Goal: Information Seeking & Learning: Learn about a topic

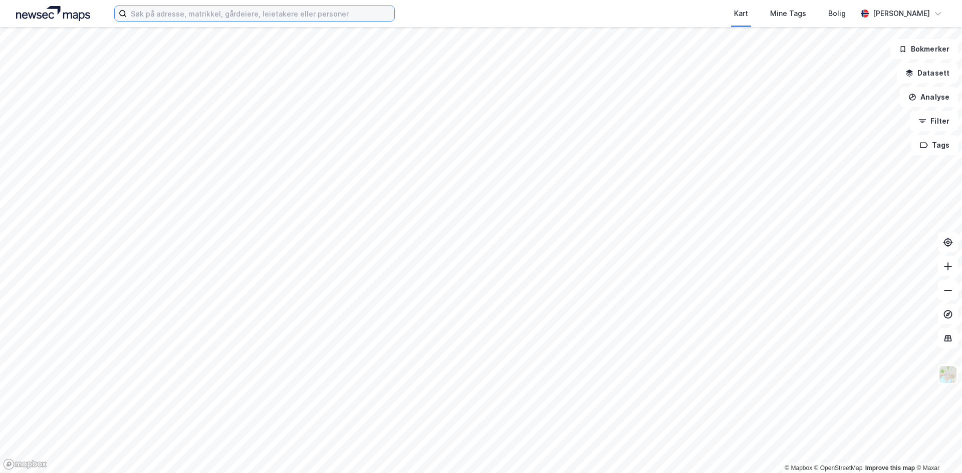
click at [181, 13] on input at bounding box center [261, 13] width 268 height 15
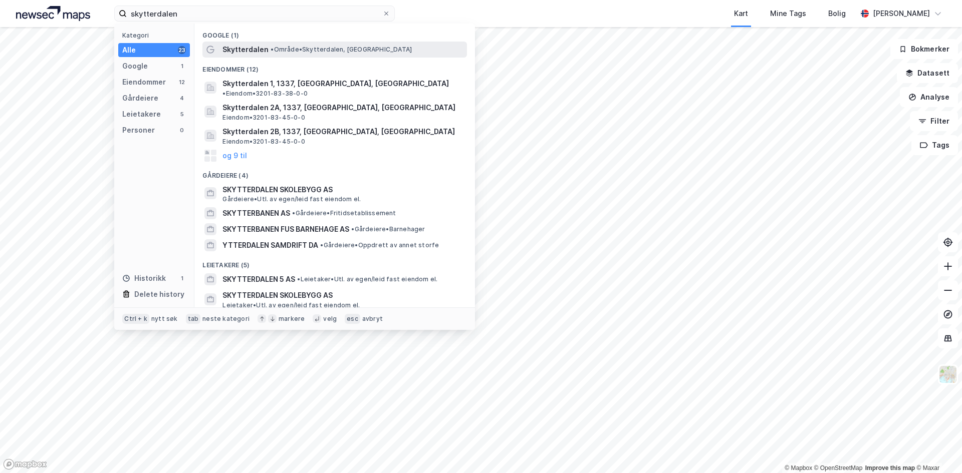
click at [250, 49] on span "Skytterdalen" at bounding box center [245, 50] width 46 height 12
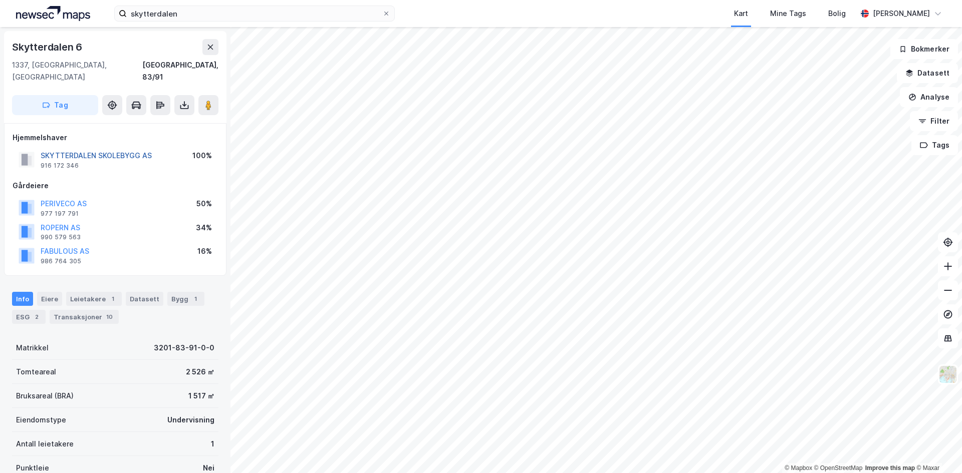
click at [0, 0] on button "SKYTTERDALEN SKOLEBYGG AS" at bounding box center [0, 0] width 0 height 0
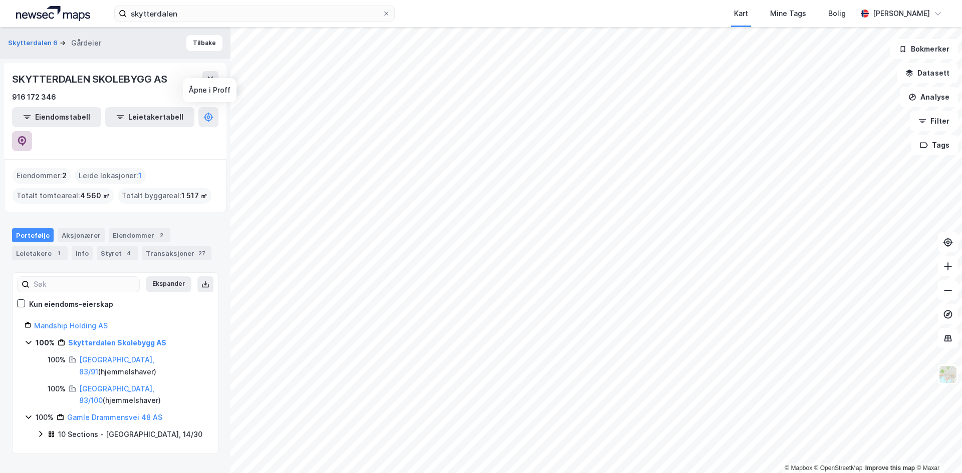
click at [27, 136] on icon at bounding box center [22, 141] width 10 height 10
drag, startPoint x: 186, startPoint y: 17, endPoint x: 212, endPoint y: 15, distance: 26.1
click at [186, 17] on input "skytterdalen" at bounding box center [255, 13] width 256 height 15
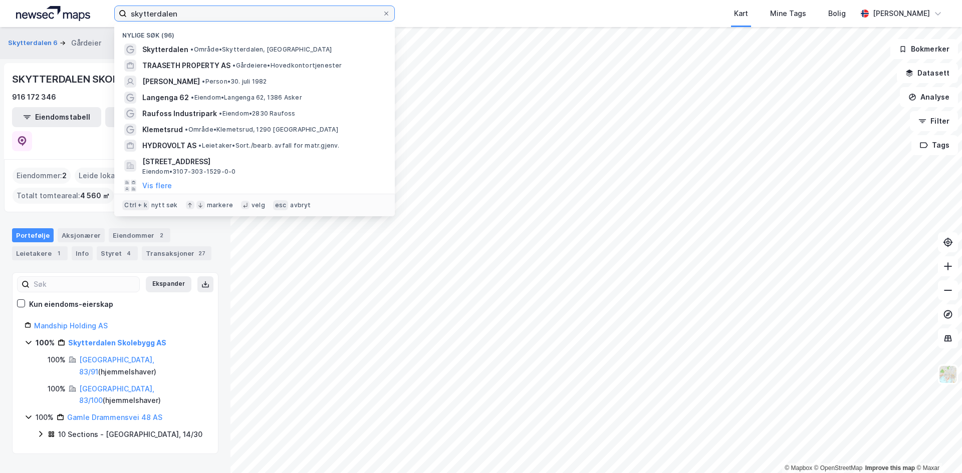
paste input "Gamle [STREET_ADDRESS]"
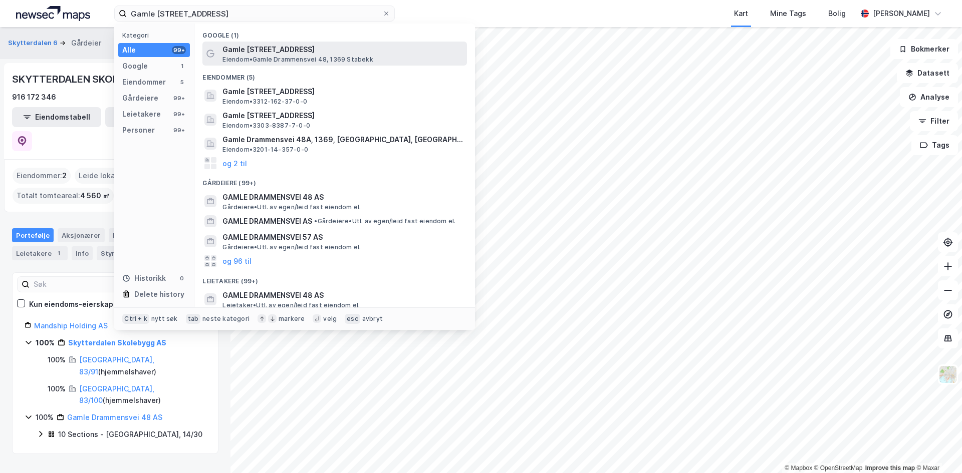
click at [315, 54] on span "Gamle [STREET_ADDRESS]" at bounding box center [342, 50] width 241 height 12
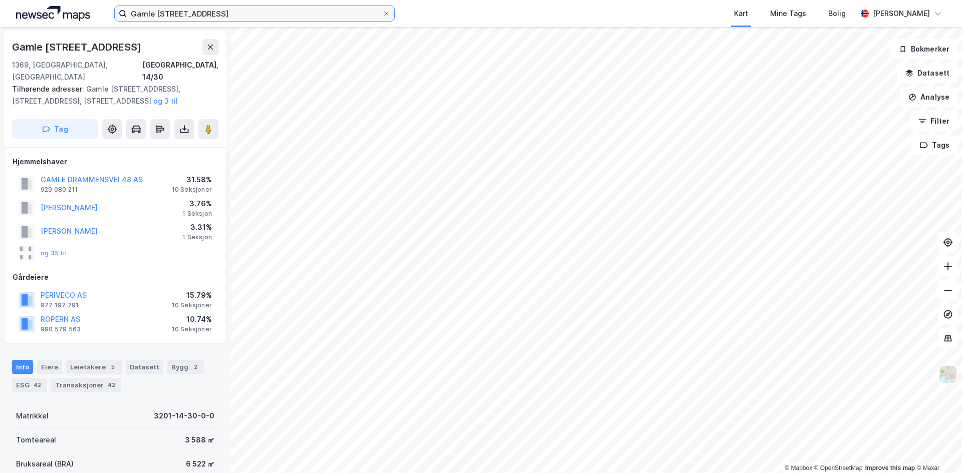
click at [334, 13] on input "Gamle [STREET_ADDRESS]" at bounding box center [255, 13] width 256 height 15
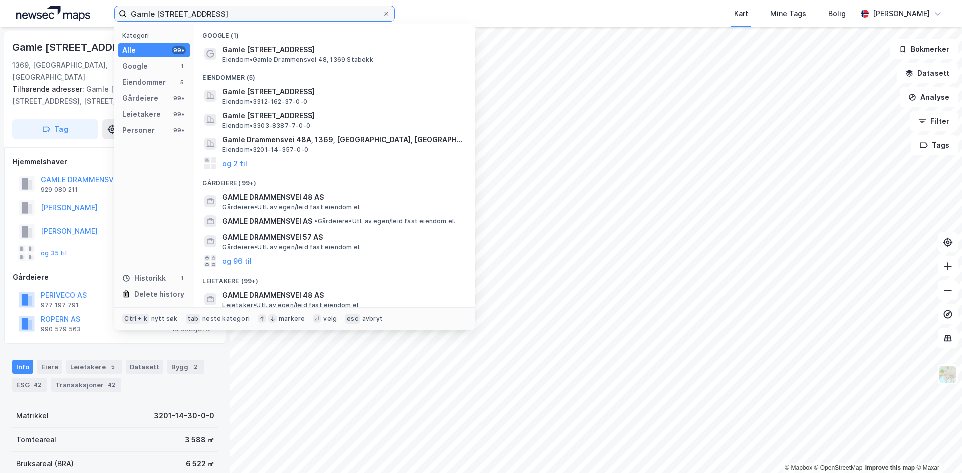
click at [334, 13] on input "Gamle [STREET_ADDRESS]" at bounding box center [255, 13] width 256 height 15
type input "bekkestua"
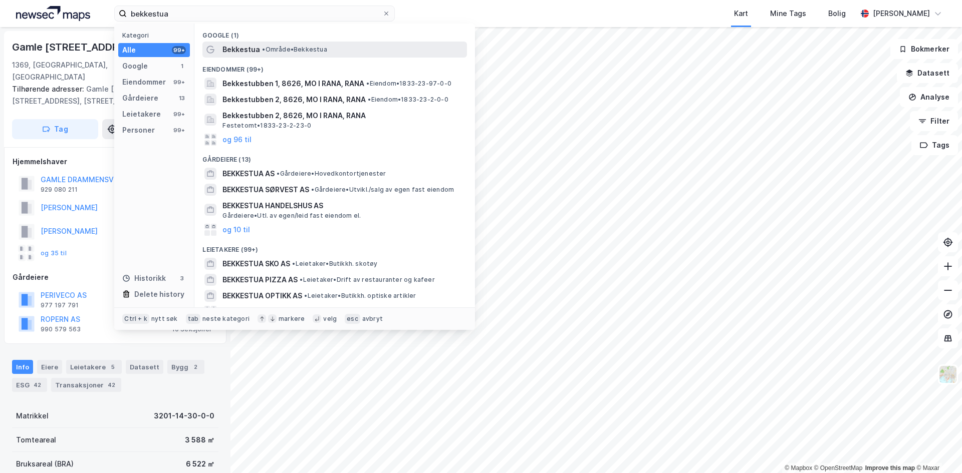
click at [305, 42] on div "Bekkestua • Område • Bekkestua" at bounding box center [334, 50] width 265 height 16
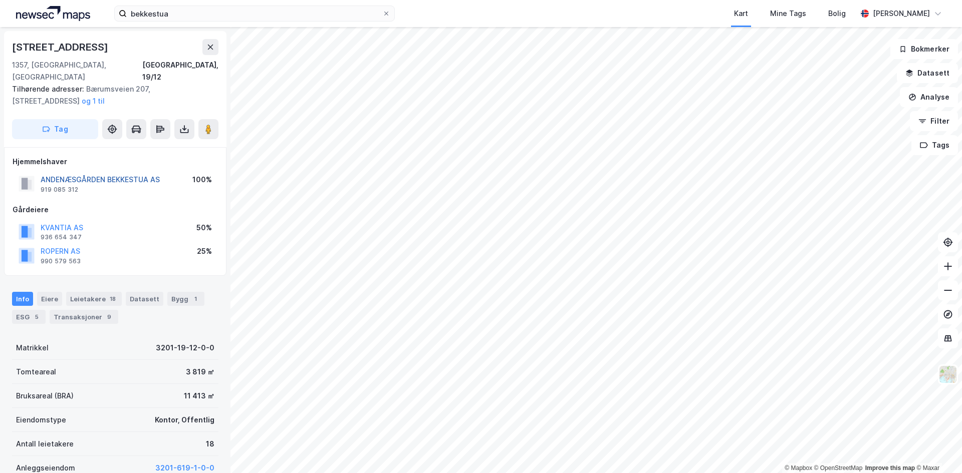
click at [0, 0] on button "ANDENÆSGÅRDEN BEKKESTUA AS" at bounding box center [0, 0] width 0 height 0
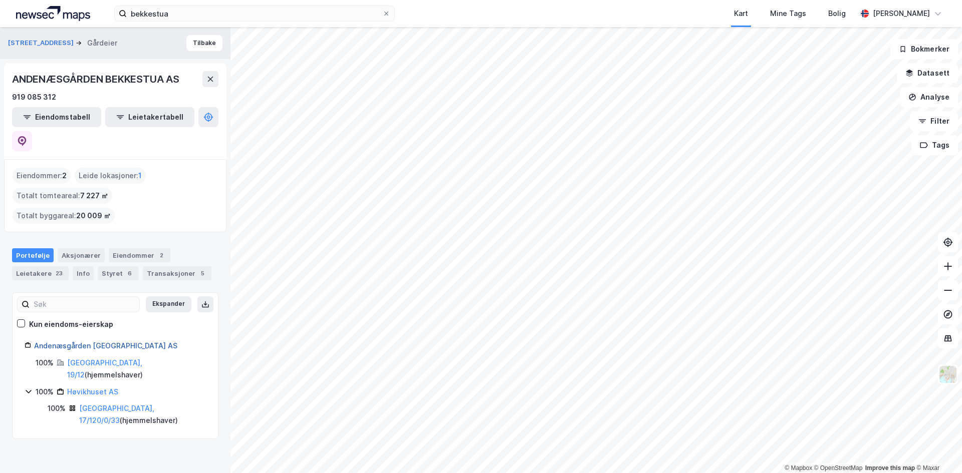
click at [128, 342] on link "Andenæsgården [GEOGRAPHIC_DATA] AS" at bounding box center [105, 346] width 143 height 9
click at [32, 131] on button at bounding box center [22, 141] width 20 height 20
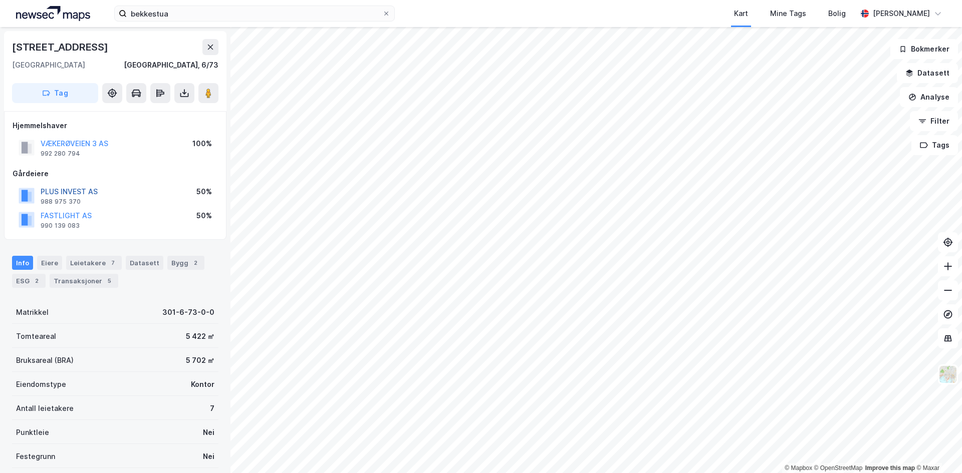
click at [0, 0] on button "PLUS INVEST AS" at bounding box center [0, 0] width 0 height 0
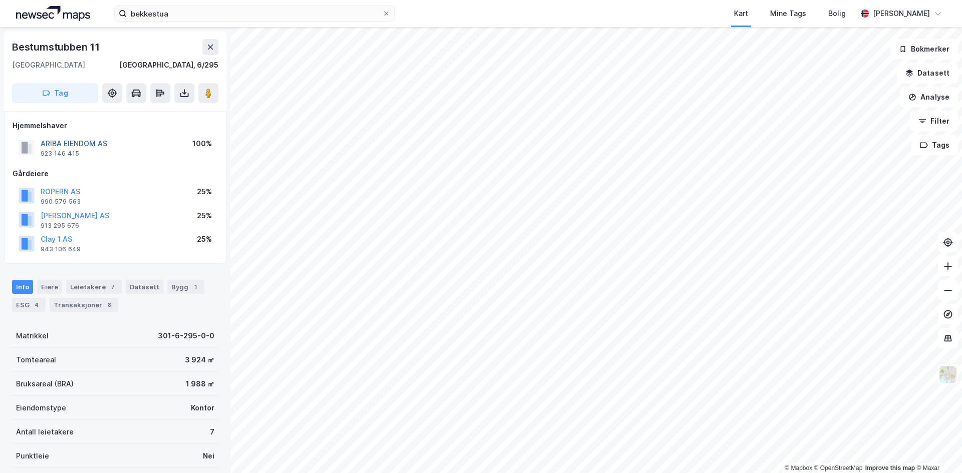
click at [0, 0] on button "ARIBA EIENDOM AS" at bounding box center [0, 0] width 0 height 0
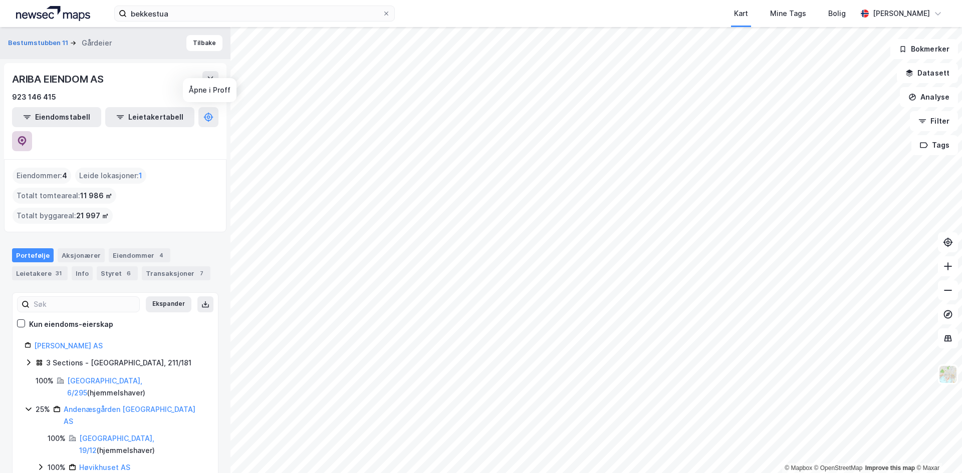
click at [27, 136] on icon at bounding box center [22, 141] width 10 height 10
